Goal: Book appointment/travel/reservation

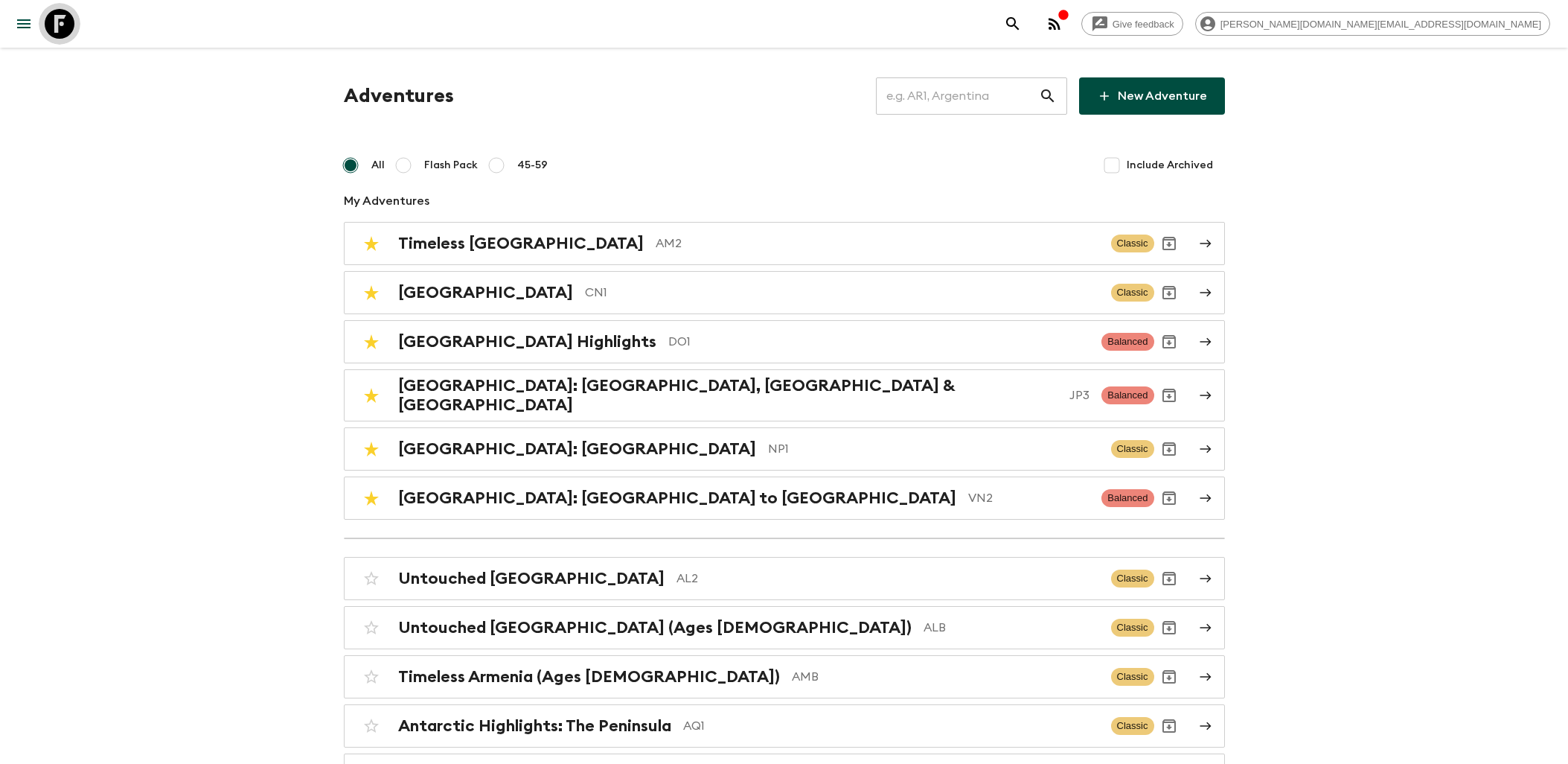
click at [69, 32] on icon at bounding box center [59, 24] width 30 height 30
click at [519, 238] on h2 "Timeless [GEOGRAPHIC_DATA]" at bounding box center [522, 243] width 246 height 20
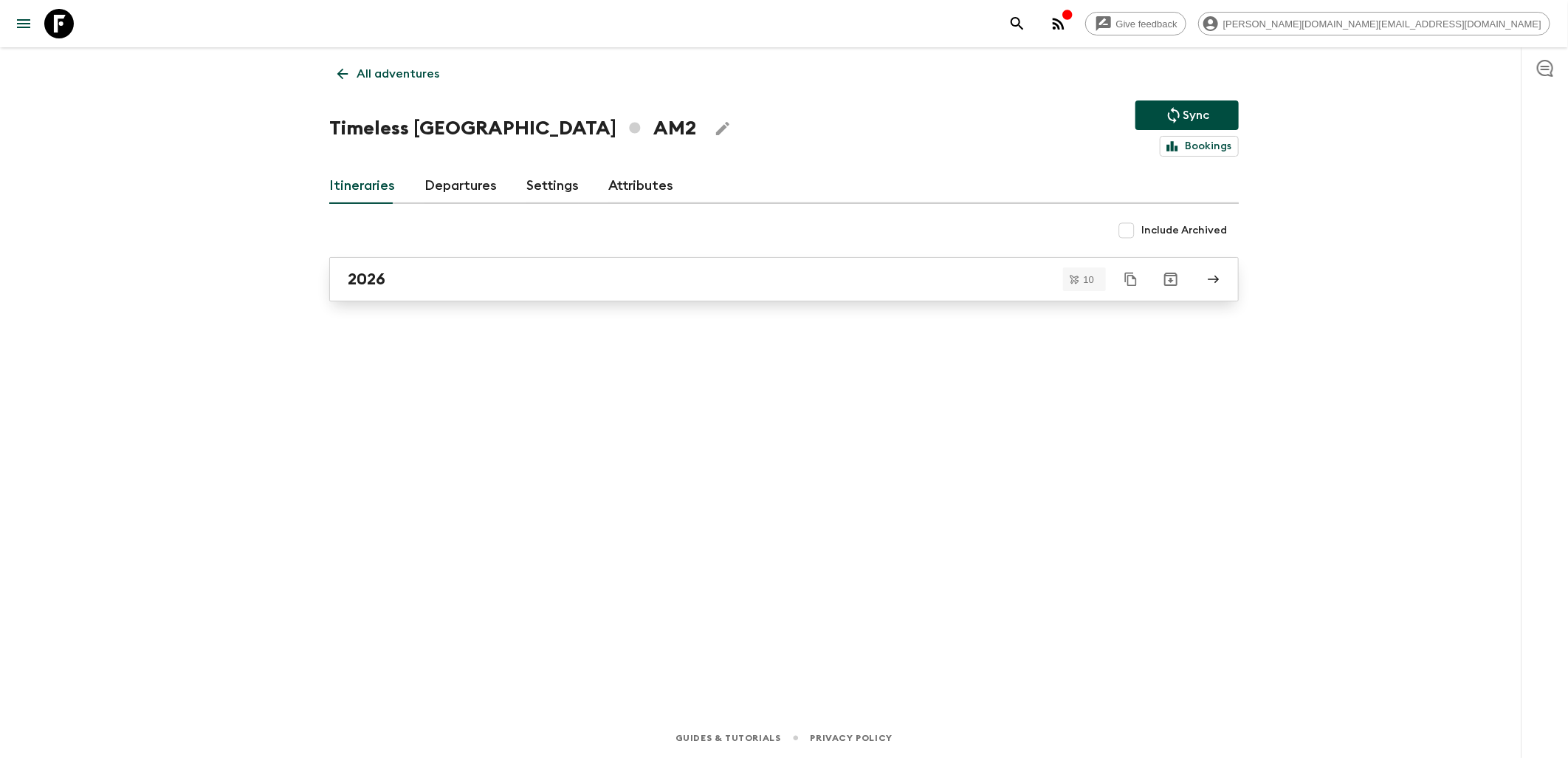
click at [482, 289] on link "2026" at bounding box center [784, 278] width 910 height 44
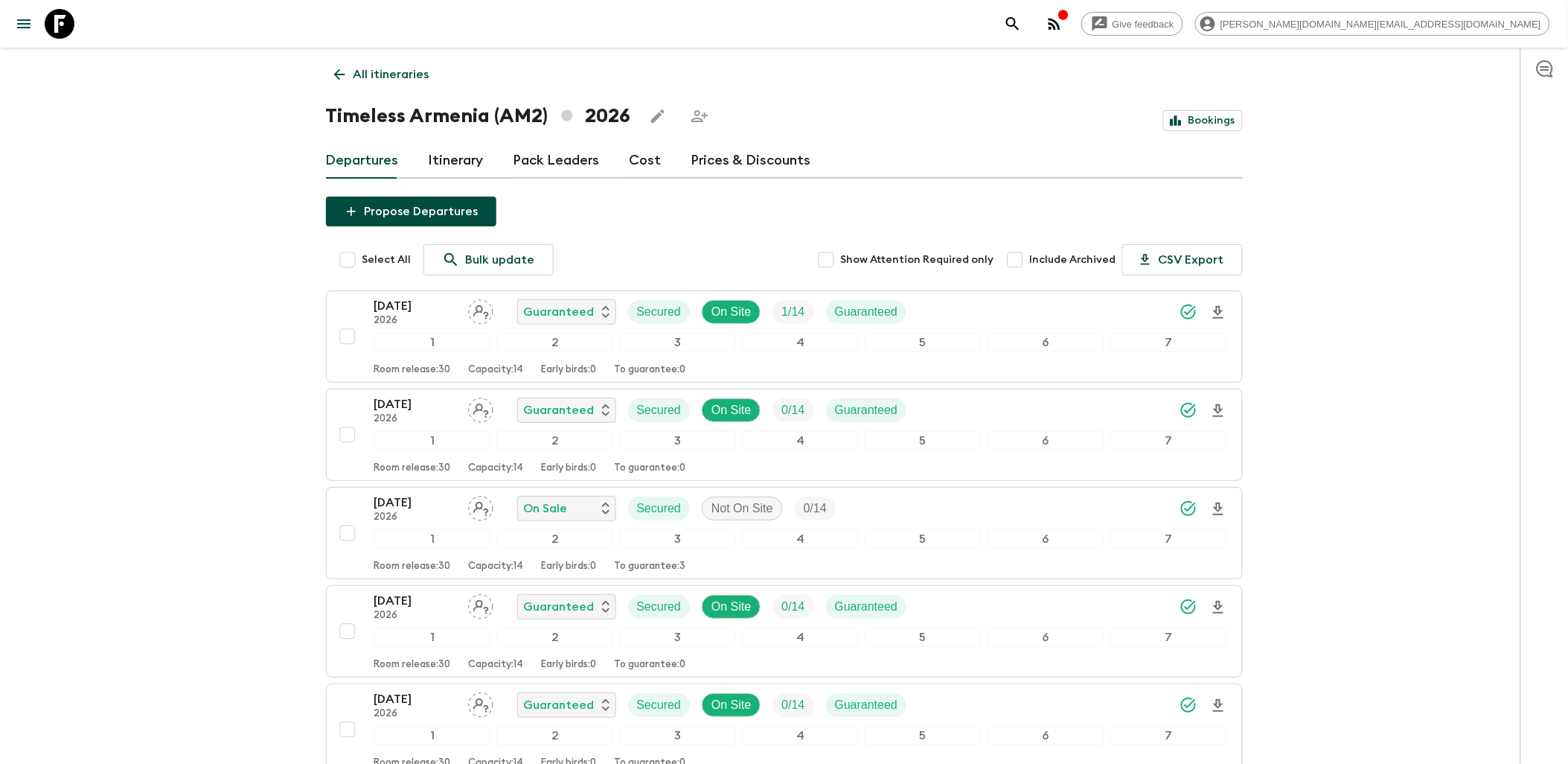
click at [68, 31] on icon at bounding box center [59, 24] width 30 height 30
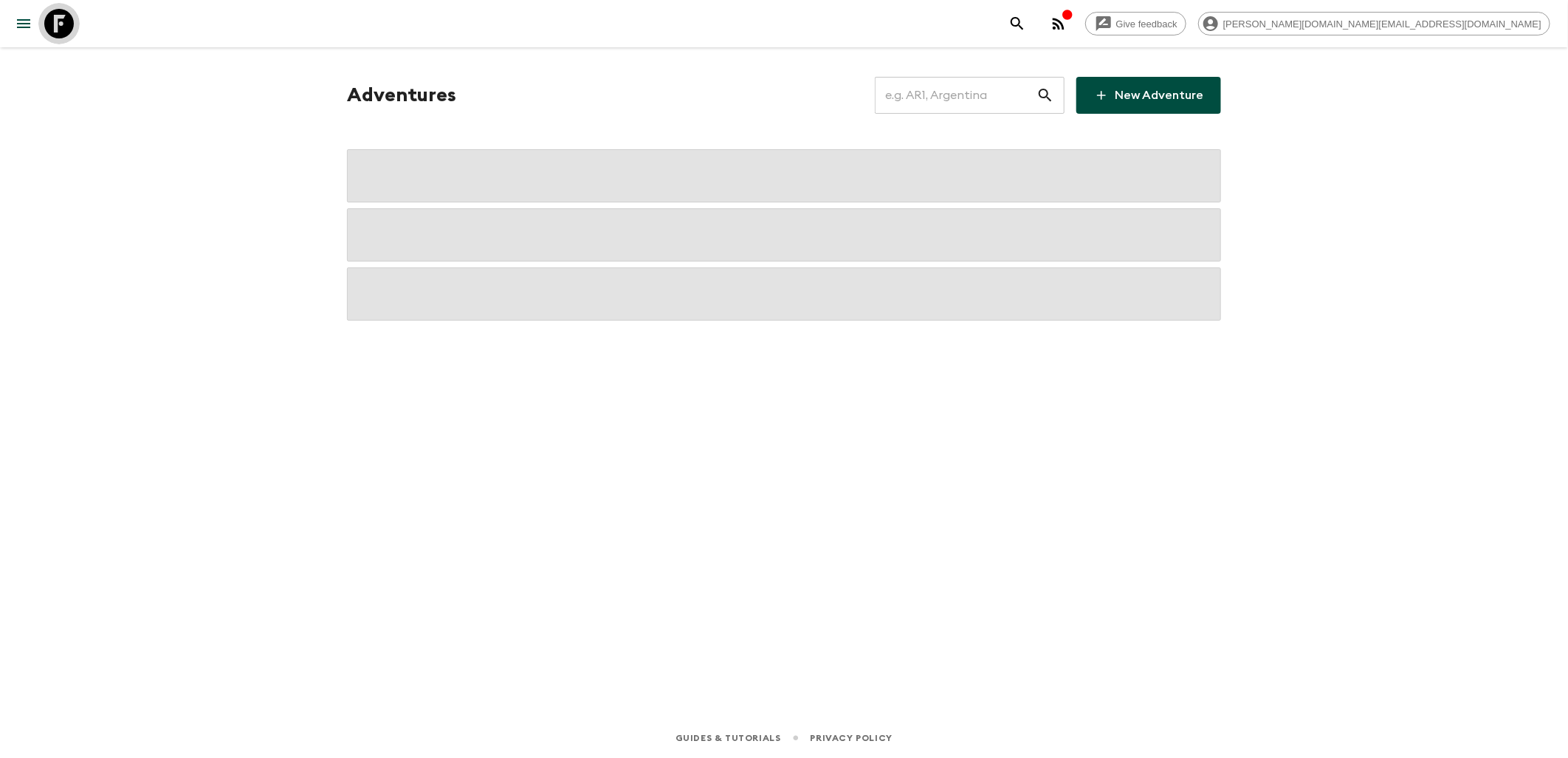
click at [63, 28] on icon at bounding box center [59, 23] width 29 height 29
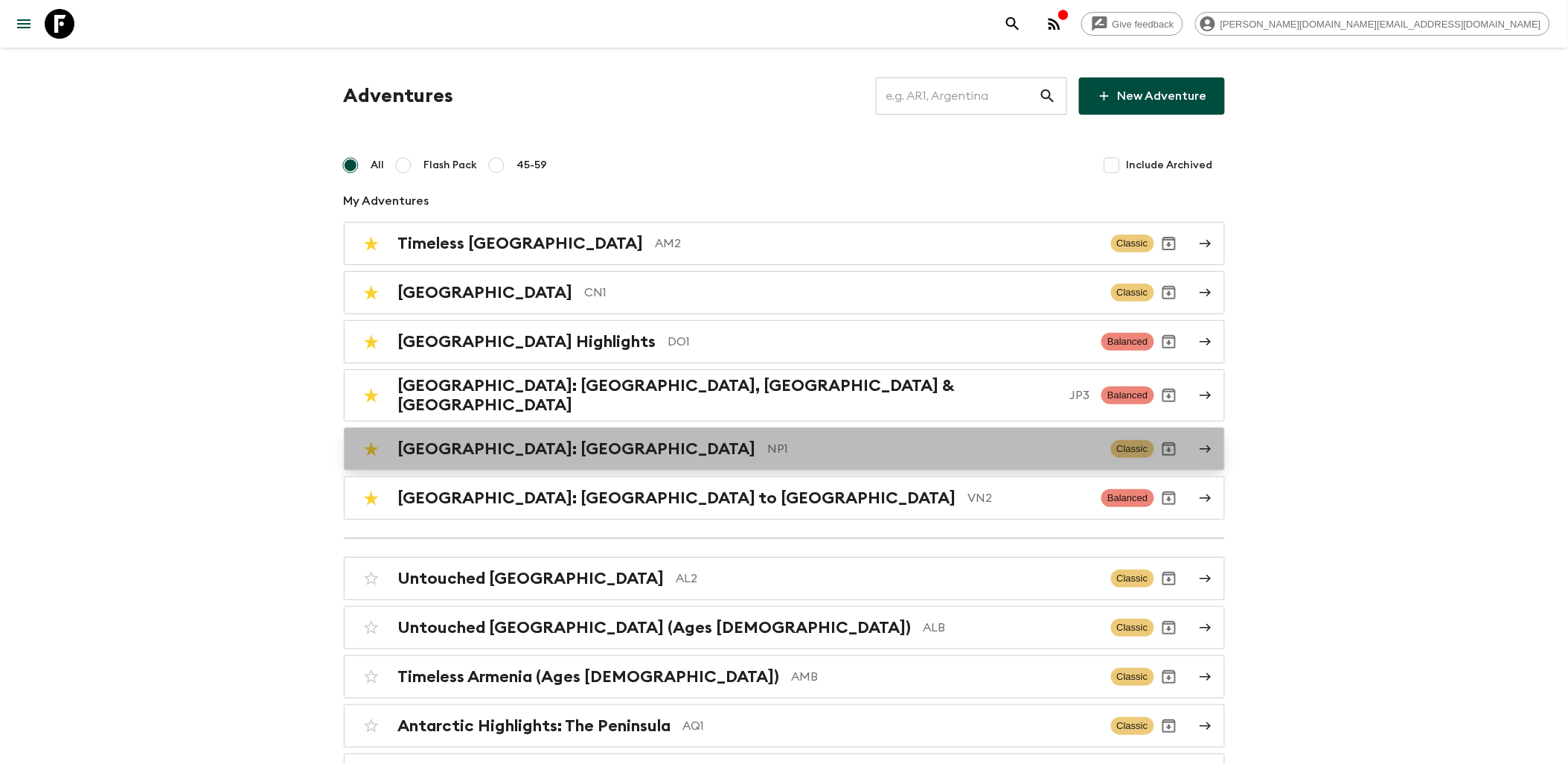
click at [559, 448] on h2 "[GEOGRAPHIC_DATA]: [GEOGRAPHIC_DATA]" at bounding box center [578, 449] width 358 height 20
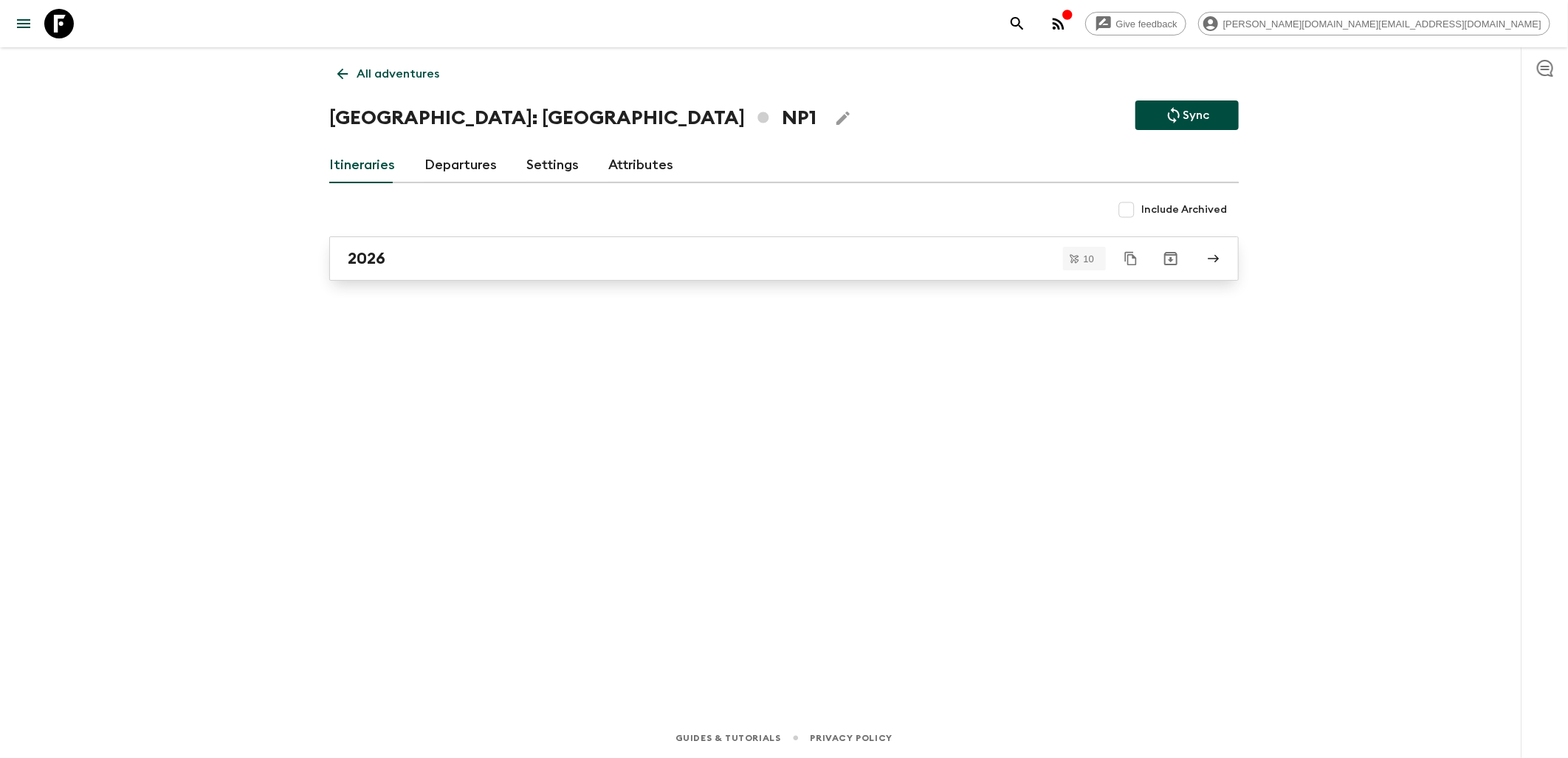
click at [450, 259] on div "2026" at bounding box center [769, 259] width 845 height 20
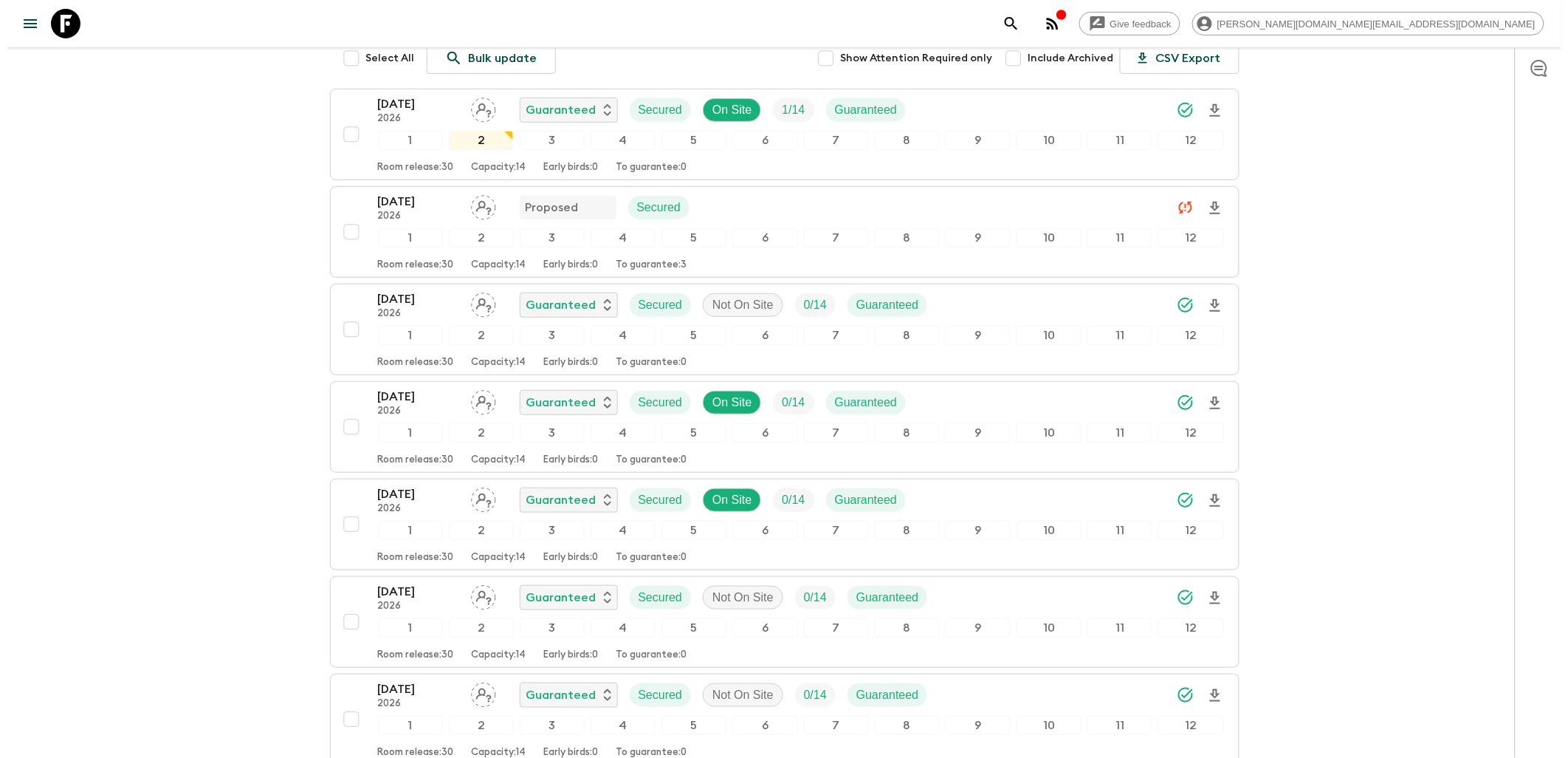
scroll to position [62, 0]
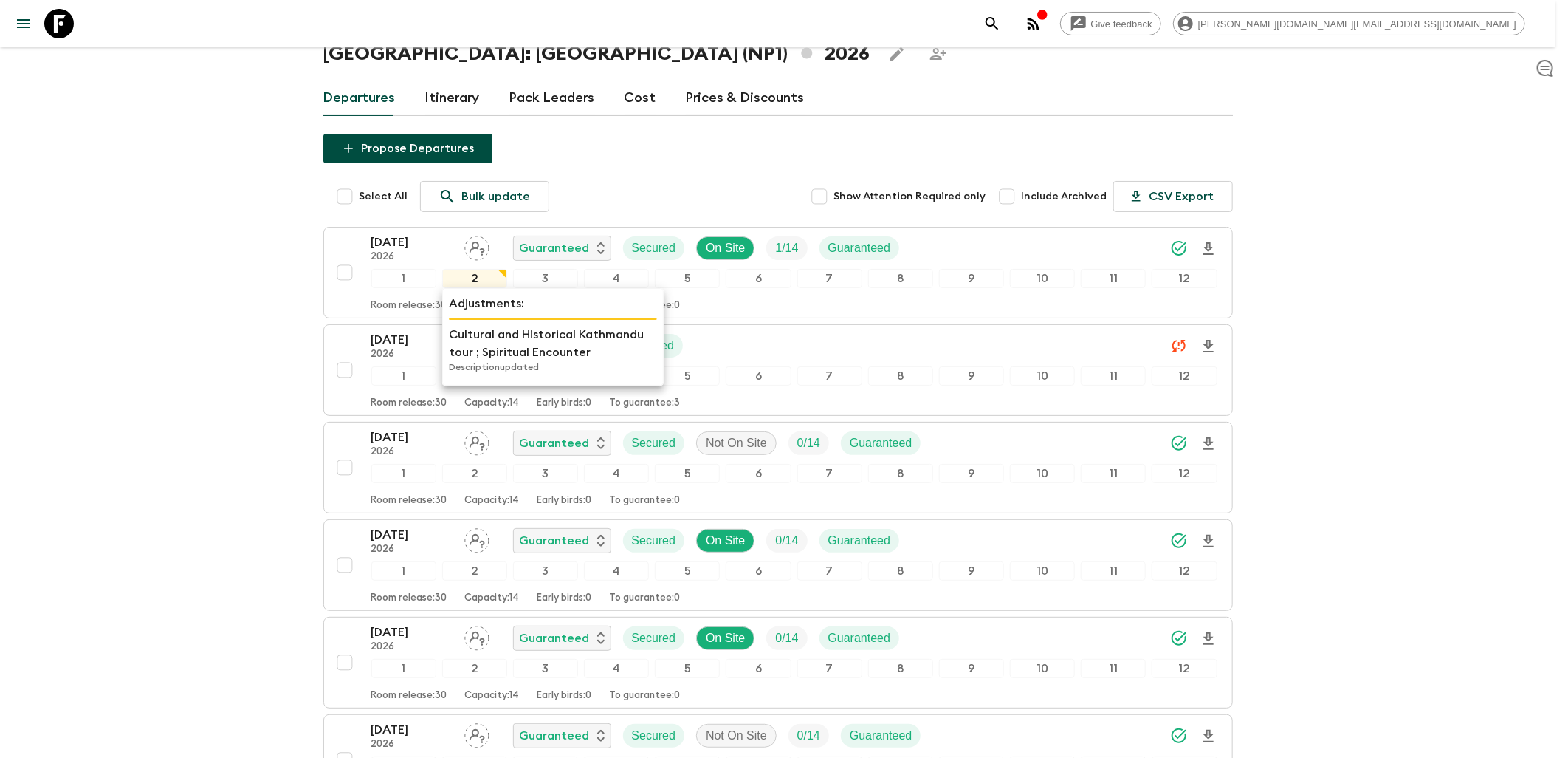
click at [451, 270] on div "2" at bounding box center [475, 278] width 65 height 20
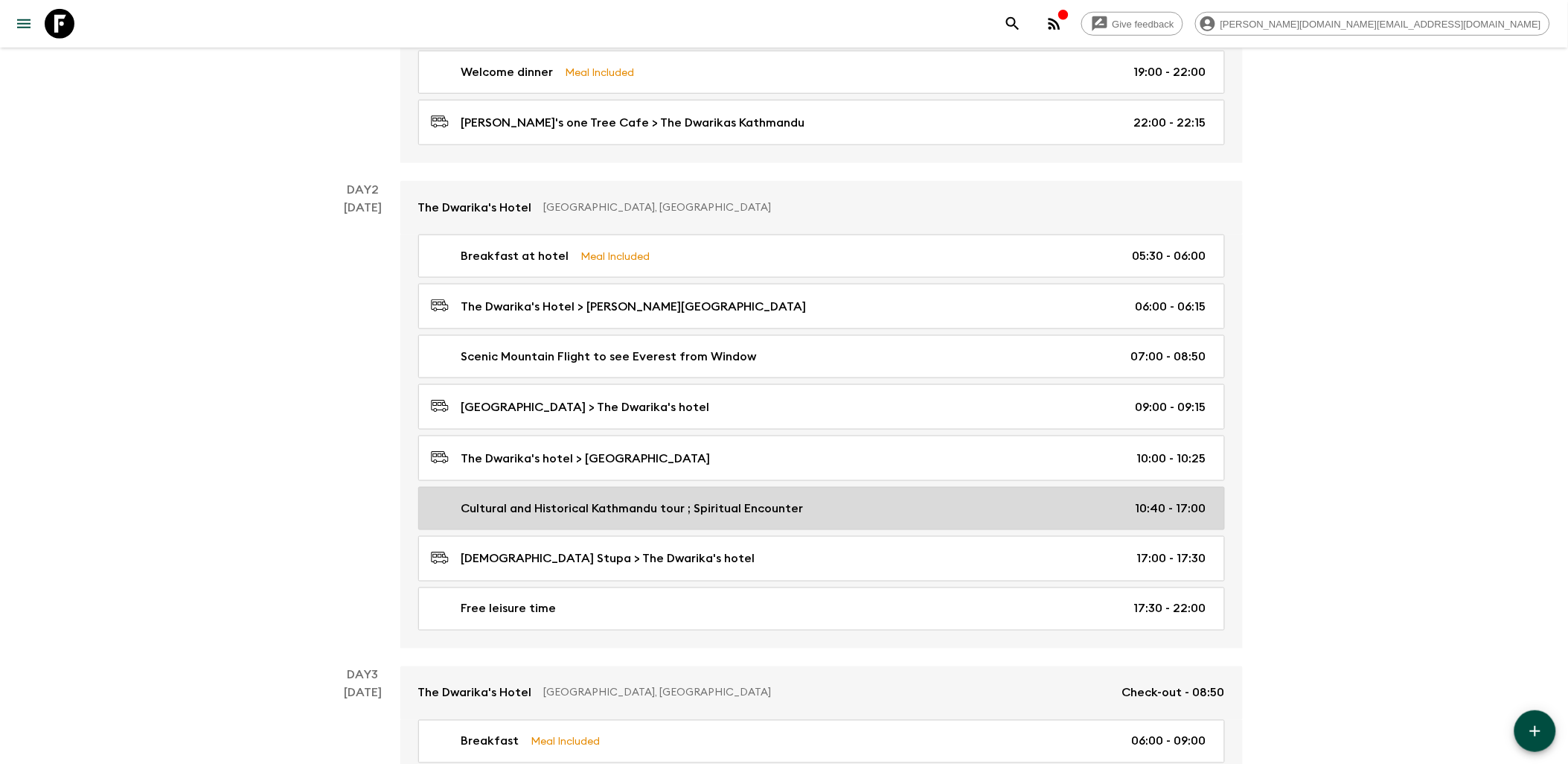
scroll to position [496, 0]
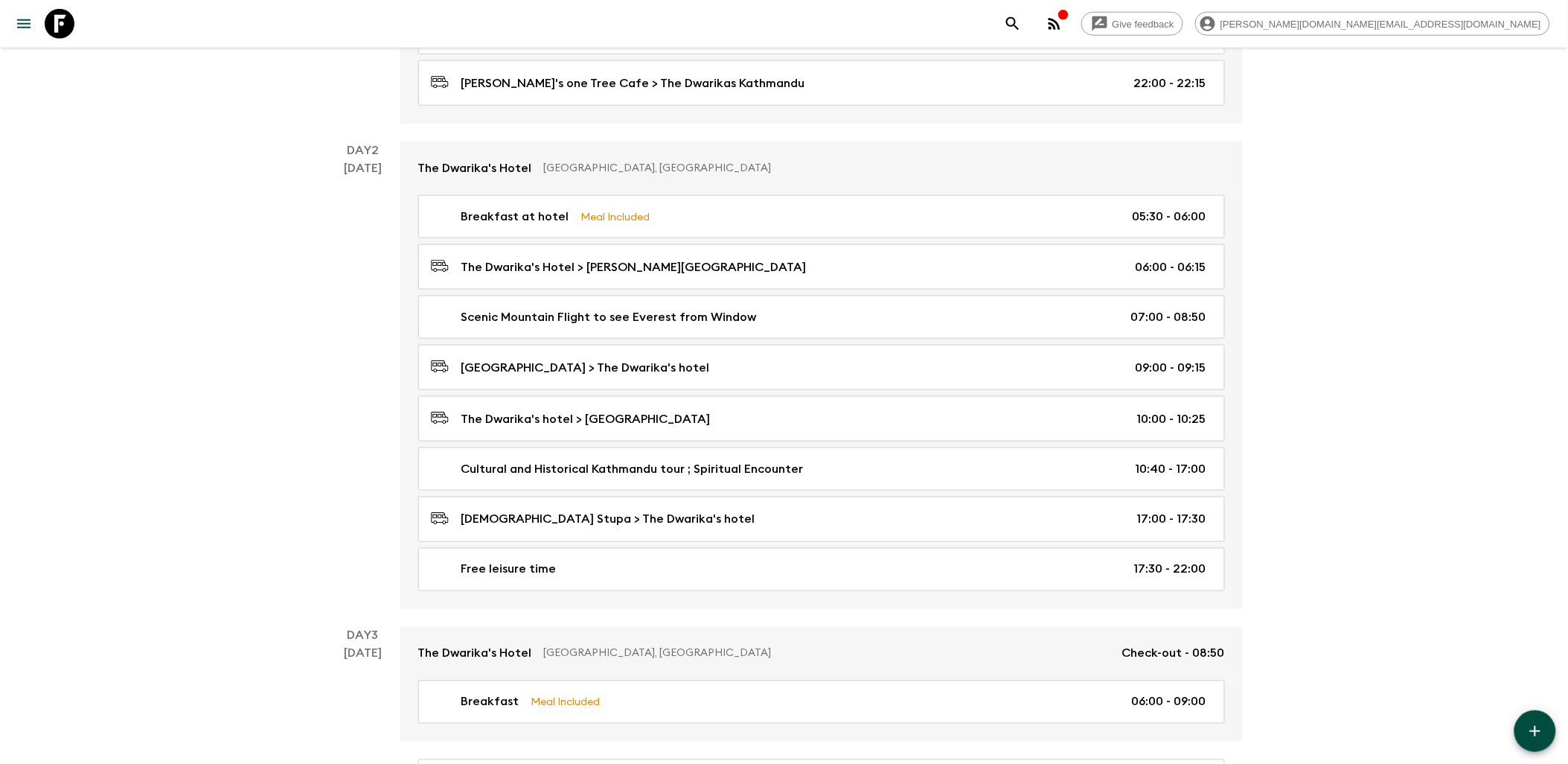
drag, startPoint x: 939, startPoint y: 483, endPoint x: 951, endPoint y: 484, distance: 12.0
click at [939, 483] on link "Cultural and Historical Kathmandu tour ; Spiritual Encounter 10:40 - 17:00" at bounding box center [822, 469] width 807 height 43
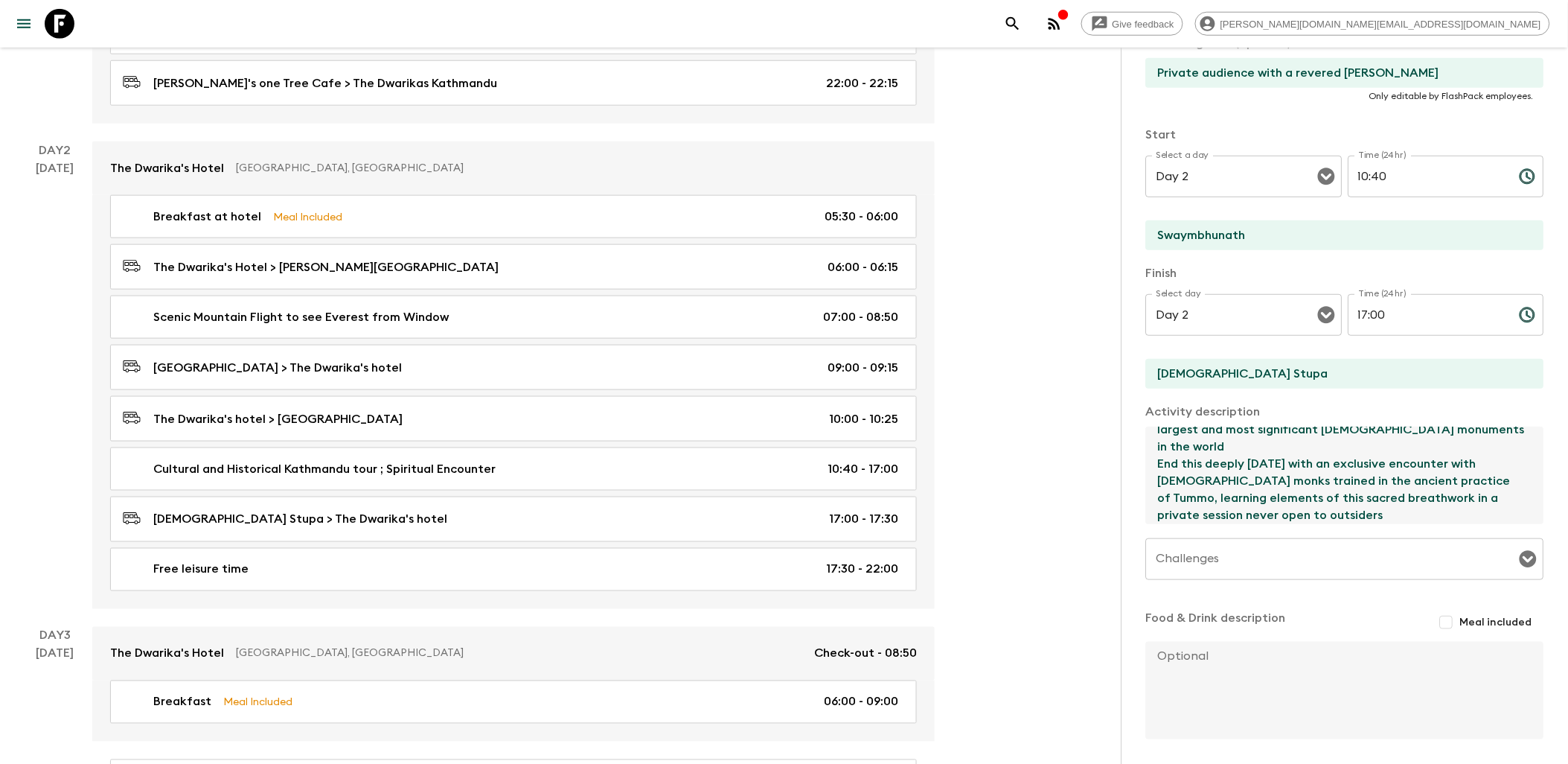
scroll to position [136, 0]
click at [52, 12] on icon at bounding box center [59, 24] width 30 height 30
